Goal: Task Accomplishment & Management: Complete application form

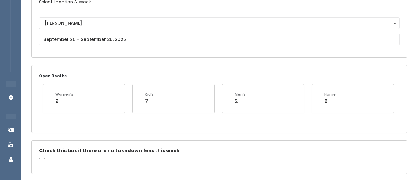
scroll to position [56, 0]
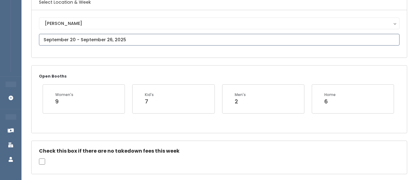
click at [76, 38] on input "text" at bounding box center [219, 40] width 361 height 12
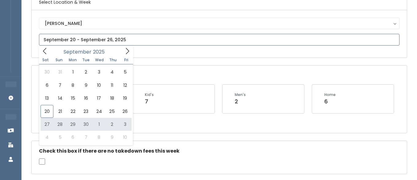
type input "September 27 to October 3"
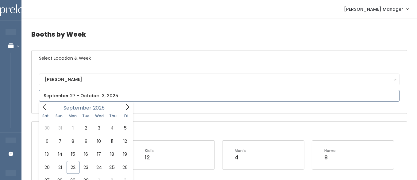
click at [68, 98] on input "text" at bounding box center [219, 96] width 361 height 12
click at [128, 106] on icon at bounding box center [127, 106] width 7 height 7
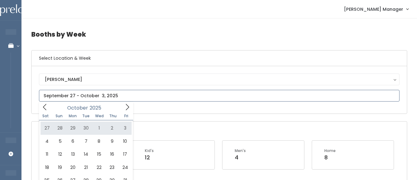
click at [125, 106] on icon at bounding box center [127, 106] width 7 height 7
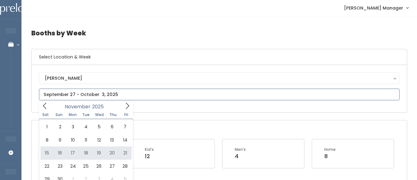
type input "November 15 to November 21"
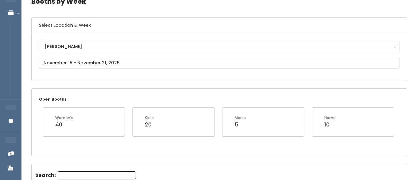
scroll to position [31, 0]
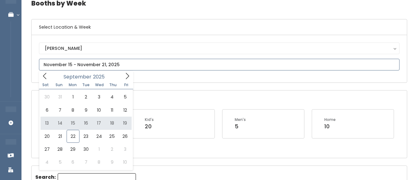
type input "September 13 to September 19"
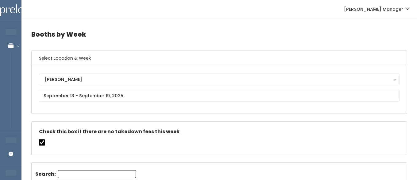
click at [113, 106] on div "Sandy Sandy" at bounding box center [219, 89] width 375 height 47
click at [113, 101] on div "Sandy Sandy" at bounding box center [219, 89] width 361 height 33
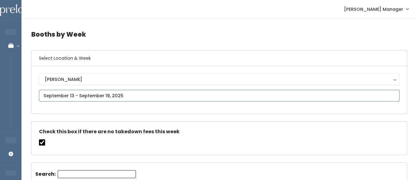
click at [113, 97] on input "text" at bounding box center [219, 96] width 361 height 12
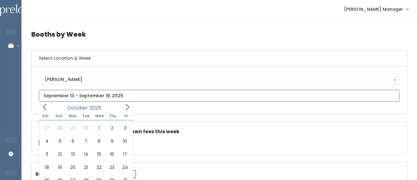
click at [130, 104] on icon at bounding box center [127, 106] width 7 height 7
click at [45, 107] on icon at bounding box center [44, 106] width 7 height 7
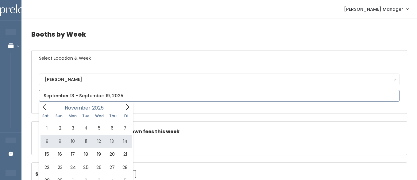
type input "November 8 to November 14"
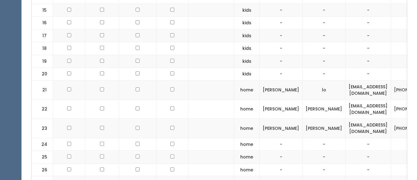
scroll to position [427, 0]
drag, startPoint x: 364, startPoint y: 109, endPoint x: 309, endPoint y: 108, distance: 55.6
click at [346, 108] on td "[EMAIL_ADDRESS][DOMAIN_NAME]" at bounding box center [368, 109] width 45 height 19
copy td "[EMAIL_ADDRESS][DOMAIN_NAME]"
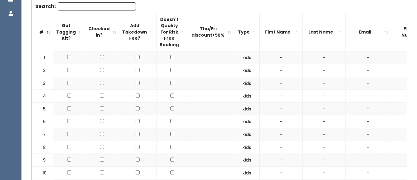
scroll to position [0, 0]
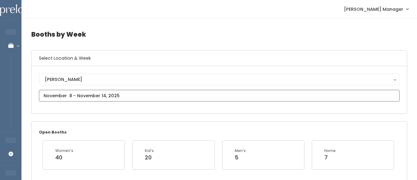
click at [76, 99] on input "text" at bounding box center [219, 96] width 361 height 12
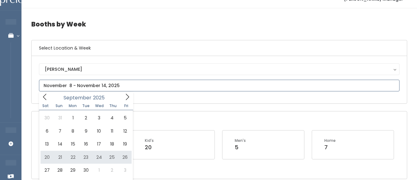
scroll to position [12, 0]
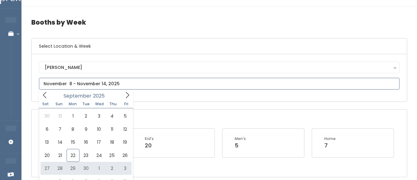
type input "[DATE] to [DATE]"
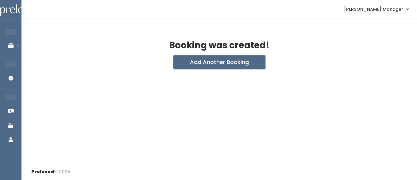
click at [178, 63] on button "Add Another Booking" at bounding box center [219, 62] width 92 height 14
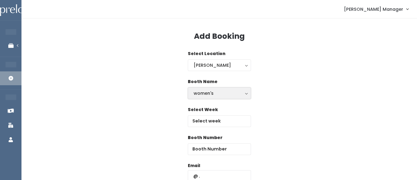
click at [203, 94] on div "women's" at bounding box center [220, 93] width 52 height 7
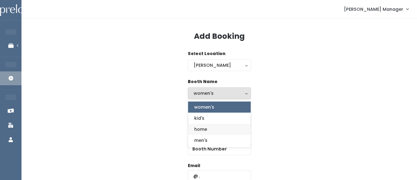
click at [199, 130] on span "home" at bounding box center [200, 129] width 13 height 7
select select "home"
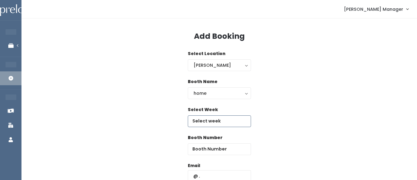
click at [207, 120] on input "text" at bounding box center [219, 121] width 63 height 12
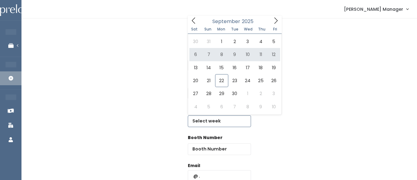
click at [274, 21] on icon at bounding box center [276, 20] width 7 height 7
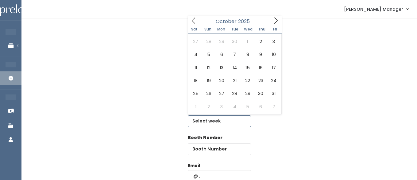
click at [274, 21] on icon at bounding box center [276, 20] width 7 height 7
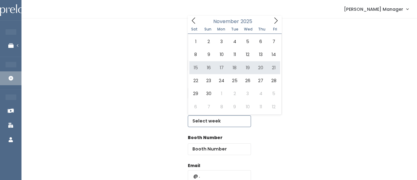
type input "November 15 to November 21"
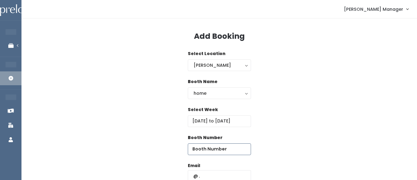
click at [230, 150] on input "number" at bounding box center [219, 149] width 63 height 12
type input "22"
click at [216, 173] on input "text" at bounding box center [219, 176] width 63 height 12
paste input "salkema116@hotmail.com"
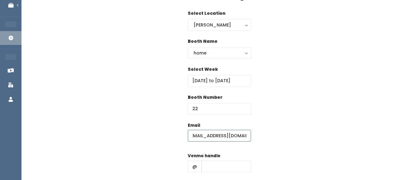
scroll to position [48, 0]
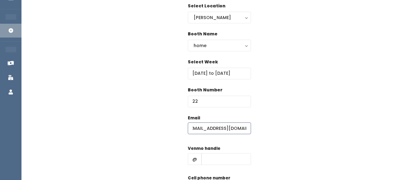
type input "salkema116@hotmail.com"
click at [207, 157] on input "text" at bounding box center [226, 159] width 50 height 12
type input "hhhh"
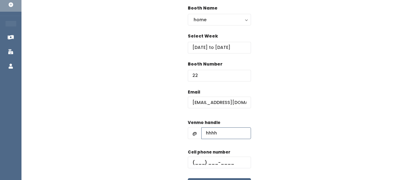
scroll to position [79, 0]
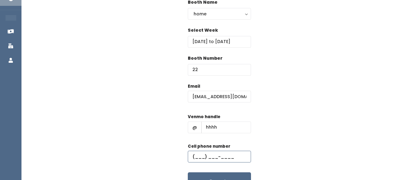
click at [207, 154] on input "text" at bounding box center [219, 156] width 63 height 12
type input "(555) 555-5555"
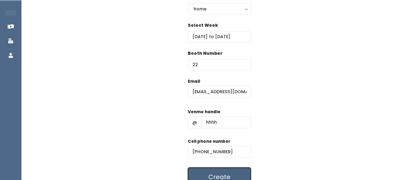
click at [206, 175] on button "Create" at bounding box center [219, 176] width 63 height 19
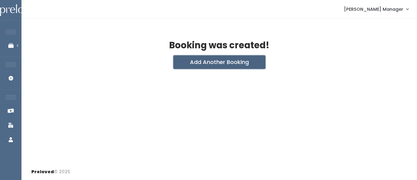
click at [202, 66] on button "Add Another Booking" at bounding box center [219, 62] width 92 height 14
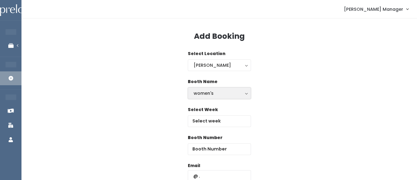
click at [207, 94] on div "women's" at bounding box center [220, 93] width 52 height 7
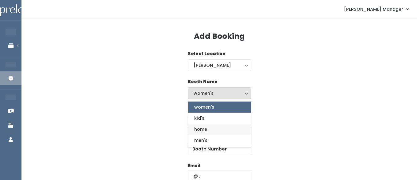
click at [204, 126] on span "home" at bounding box center [200, 129] width 13 height 7
select select "home"
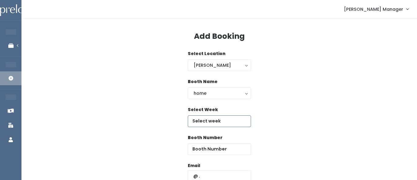
click at [204, 122] on input "text" at bounding box center [219, 121] width 63 height 12
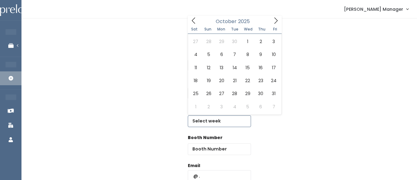
click at [275, 22] on icon at bounding box center [276, 20] width 7 height 7
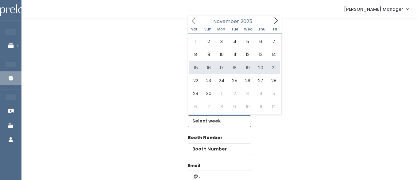
type input "November 15 to November 21"
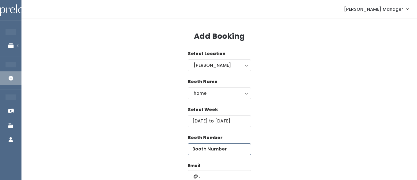
click at [232, 153] on input "number" at bounding box center [219, 149] width 63 height 12
type input "23"
click at [228, 175] on input "text" at bounding box center [219, 176] width 63 height 12
paste input "salkema116@hotmail.com"
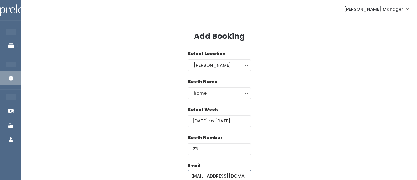
scroll to position [32, 0]
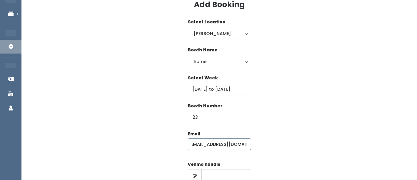
type input "salkema116@hotmail.com"
click at [211, 174] on input "text" at bounding box center [226, 175] width 50 height 12
type input "hhhh"
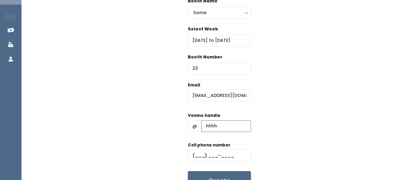
scroll to position [87, 0]
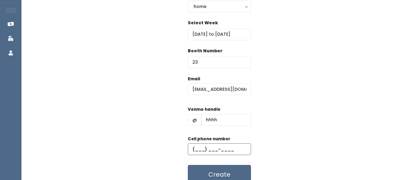
click at [211, 148] on input "text" at bounding box center [219, 149] width 63 height 12
type input "(555) 555-5555"
click at [219, 178] on button "Create" at bounding box center [219, 174] width 63 height 19
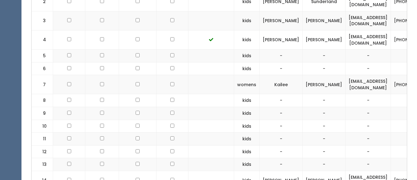
scroll to position [258, 0]
